Goal: Information Seeking & Learning: Find specific page/section

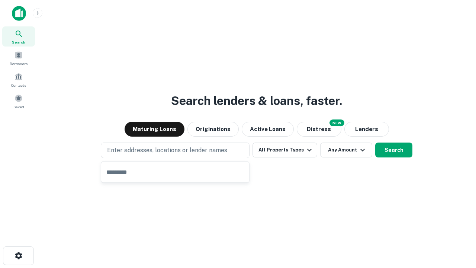
type input "**********"
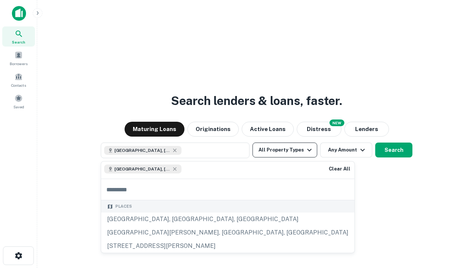
click at [285, 150] on button "All Property Types" at bounding box center [284, 149] width 65 height 15
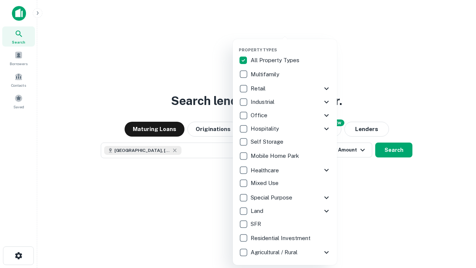
click at [291, 45] on button "button" at bounding box center [291, 45] width 104 height 0
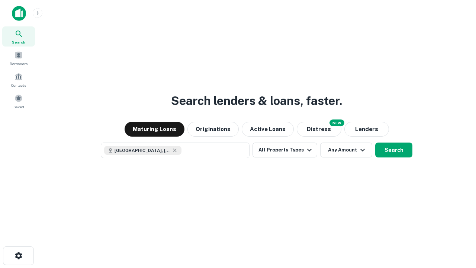
scroll to position [12, 0]
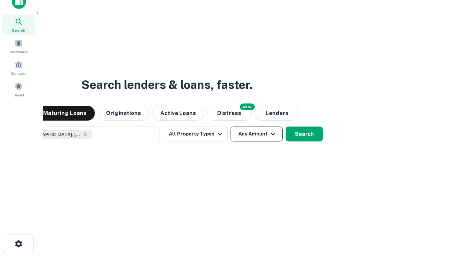
click at [230, 126] on button "Any Amount" at bounding box center [256, 133] width 52 height 15
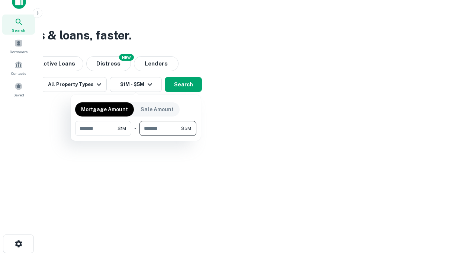
type input "*******"
click at [136, 136] on button "button" at bounding box center [135, 136] width 121 height 0
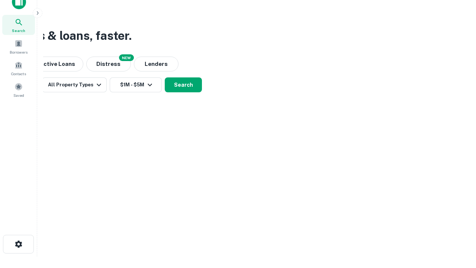
scroll to position [4, 137]
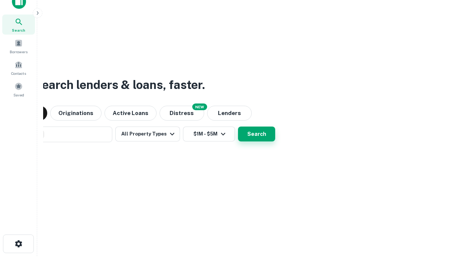
click at [256, 134] on button "Search" at bounding box center [256, 133] width 37 height 15
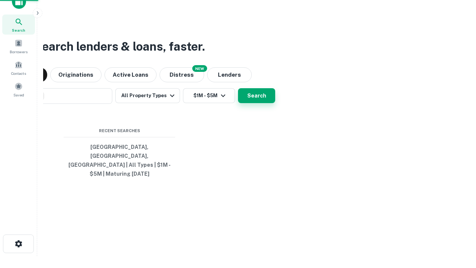
scroll to position [0, 137]
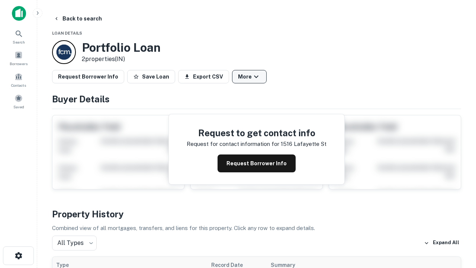
click at [249, 77] on button "More" at bounding box center [249, 76] width 35 height 13
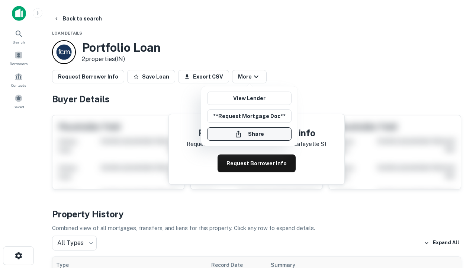
click at [249, 134] on button "Share" at bounding box center [249, 133] width 84 height 13
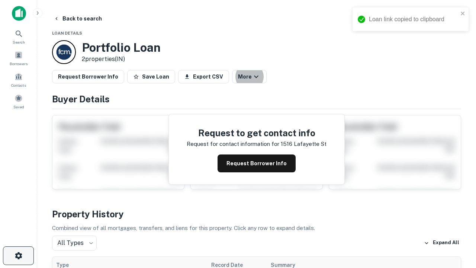
click at [18, 255] on icon "button" at bounding box center [18, 255] width 9 height 9
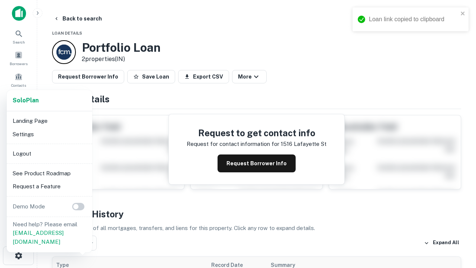
click at [49, 153] on li "Logout" at bounding box center [50, 153] width 80 height 13
